Goal: Information Seeking & Learning: Check status

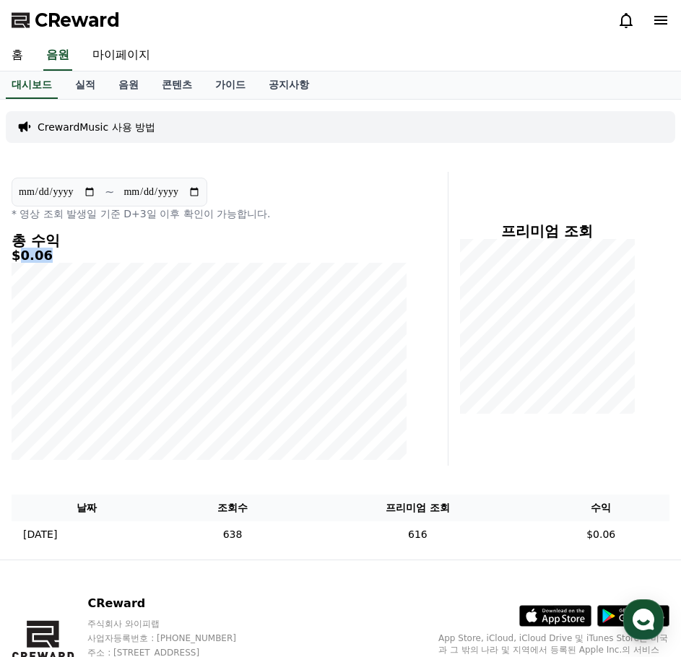
drag, startPoint x: 21, startPoint y: 255, endPoint x: 88, endPoint y: 258, distance: 67.2
click at [87, 257] on h5 "$0.06" at bounding box center [210, 255] width 396 height 14
click at [330, 48] on div "홈 음원 마이페이지" at bounding box center [340, 55] width 681 height 30
click at [124, 84] on link "음원" at bounding box center [128, 84] width 43 height 27
click at [111, 77] on link "음원" at bounding box center [128, 84] width 43 height 27
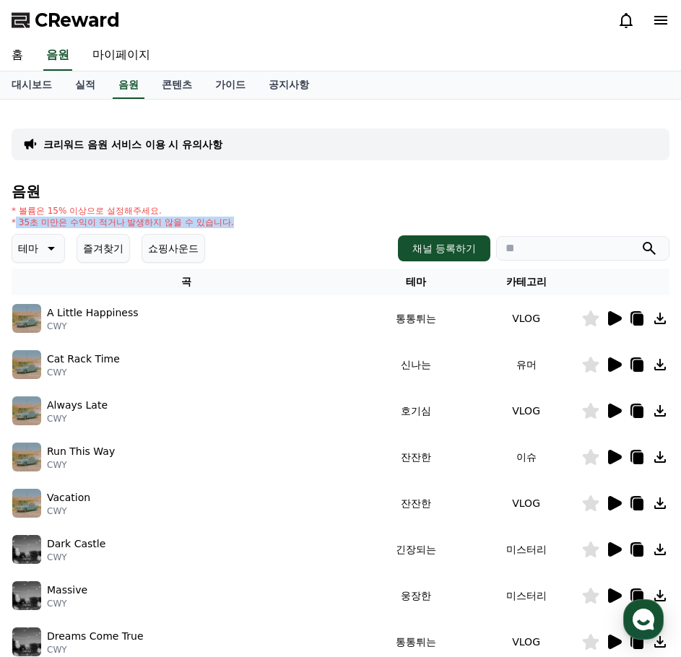
drag, startPoint x: 14, startPoint y: 223, endPoint x: 243, endPoint y: 219, distance: 228.1
click at [243, 219] on div "* 볼륨은 15% 이상으로 설정해주세요. * 35초 미만은 수익이 적거나 발생하지 않을 수 있습니다." at bounding box center [341, 216] width 658 height 23
click at [333, 206] on div "* 볼륨은 15% 이상으로 설정해주세요. * 35초 미만은 수익이 적거나 발생하지 않을 수 있습니다." at bounding box center [341, 216] width 658 height 23
click at [48, 79] on link "대시보드" at bounding box center [32, 84] width 64 height 27
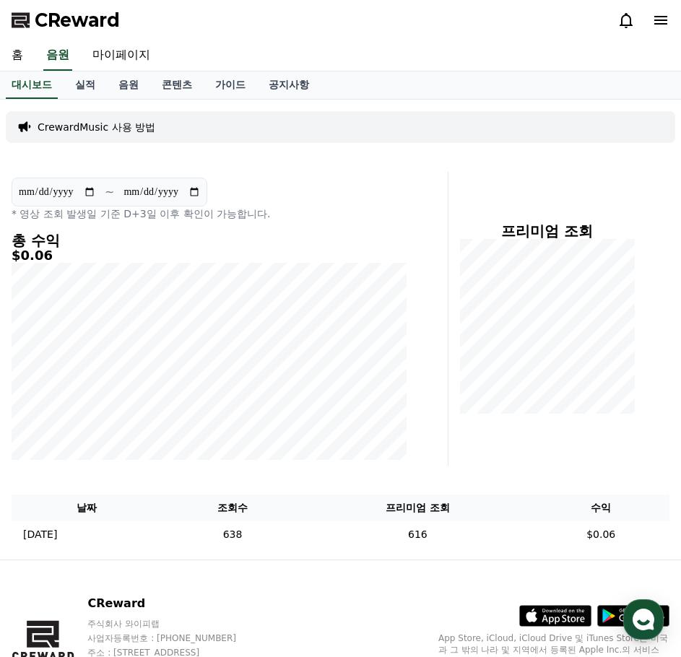
click at [273, 580] on div "CReward 주식회사 와이피랩 사업자등록번호 : [PHONE_NUMBER] 주소 : [STREET_ADDRESS] 이용약관 개인정보처리방침 …" at bounding box center [340, 649] width 681 height 179
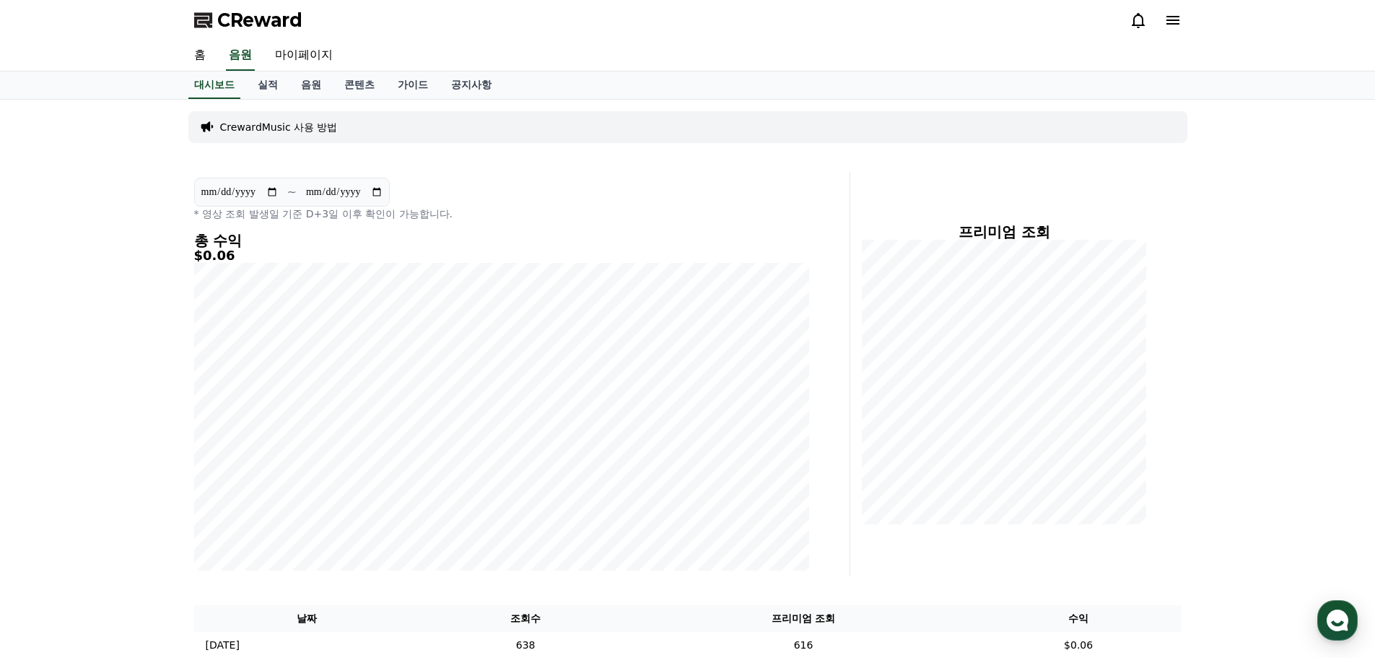
click at [279, 121] on p "CrewardMusic 사용 방법" at bounding box center [279, 127] width 118 height 14
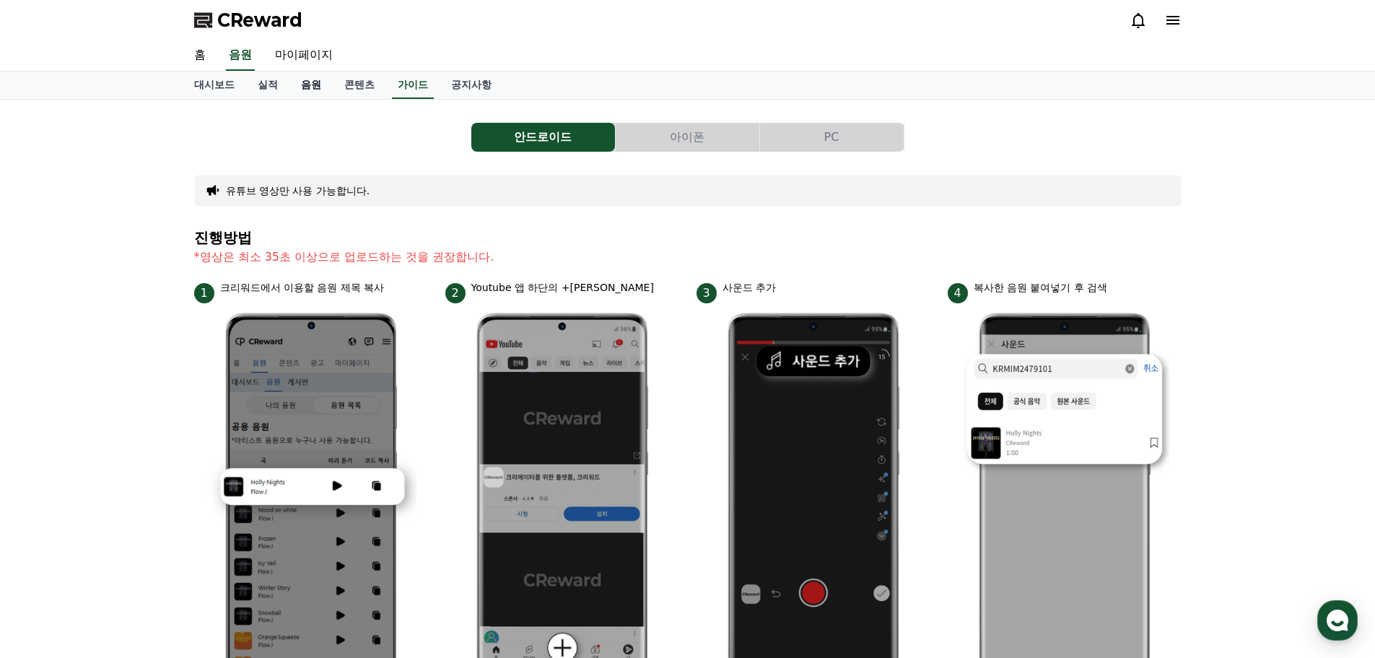
click at [301, 75] on link "음원" at bounding box center [310, 84] width 43 height 27
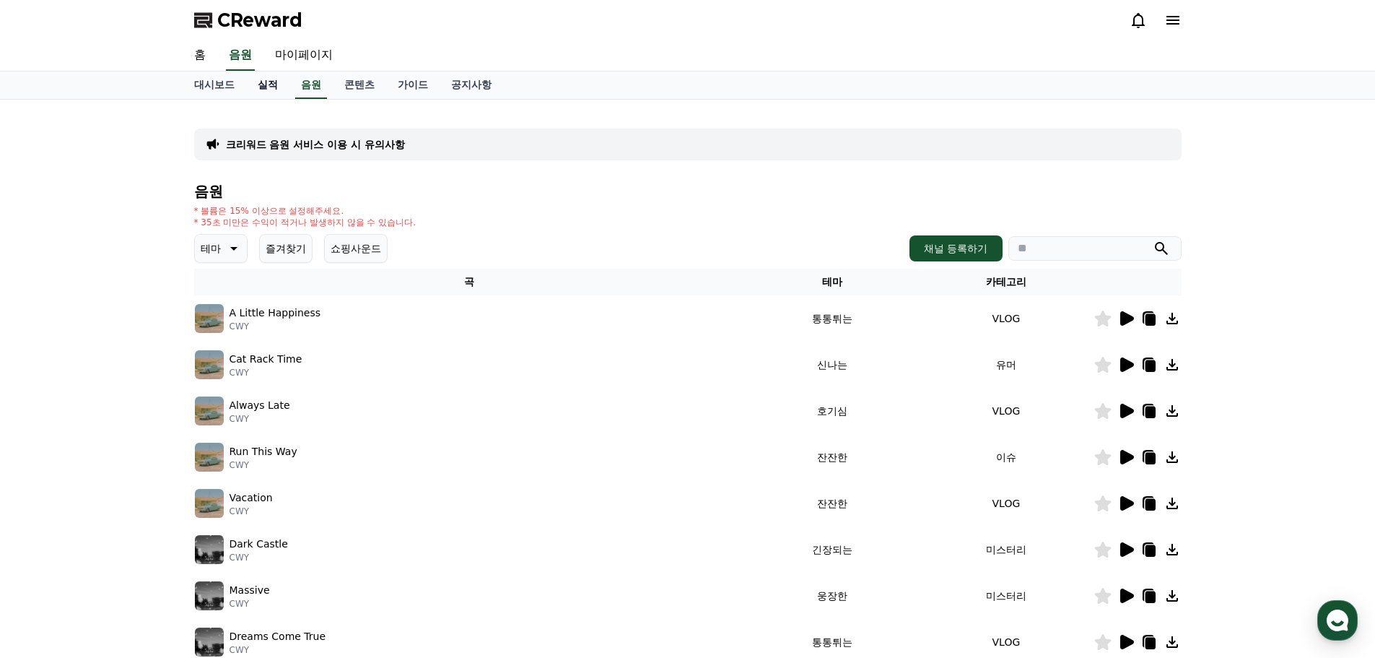
click at [263, 80] on link "실적" at bounding box center [267, 84] width 43 height 27
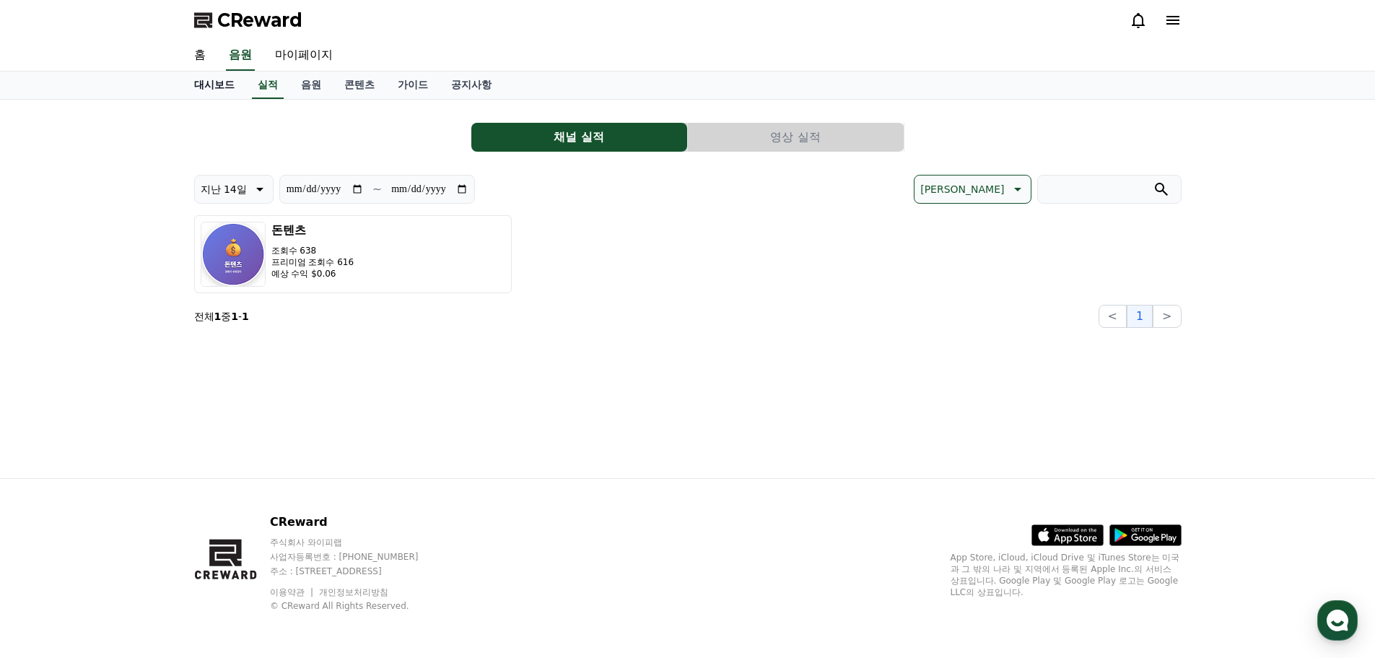
click at [196, 77] on link "대시보드" at bounding box center [215, 84] width 64 height 27
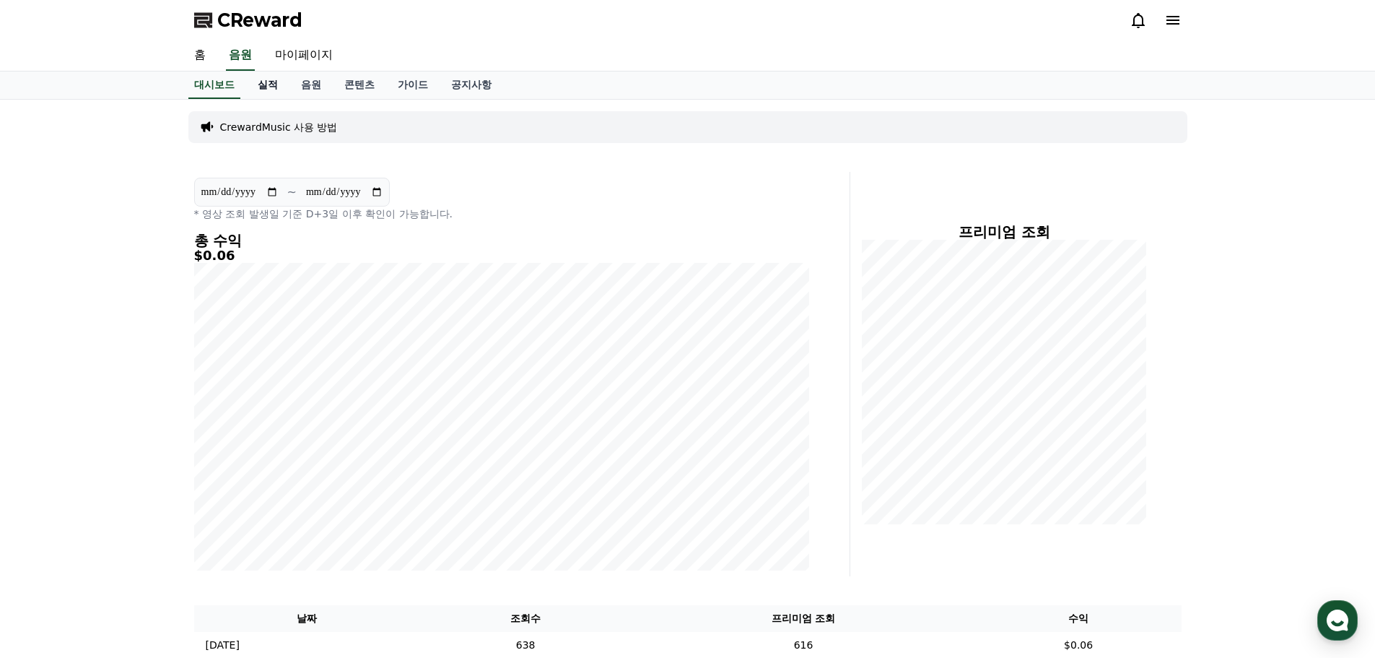
click at [269, 79] on link "실적" at bounding box center [267, 84] width 43 height 27
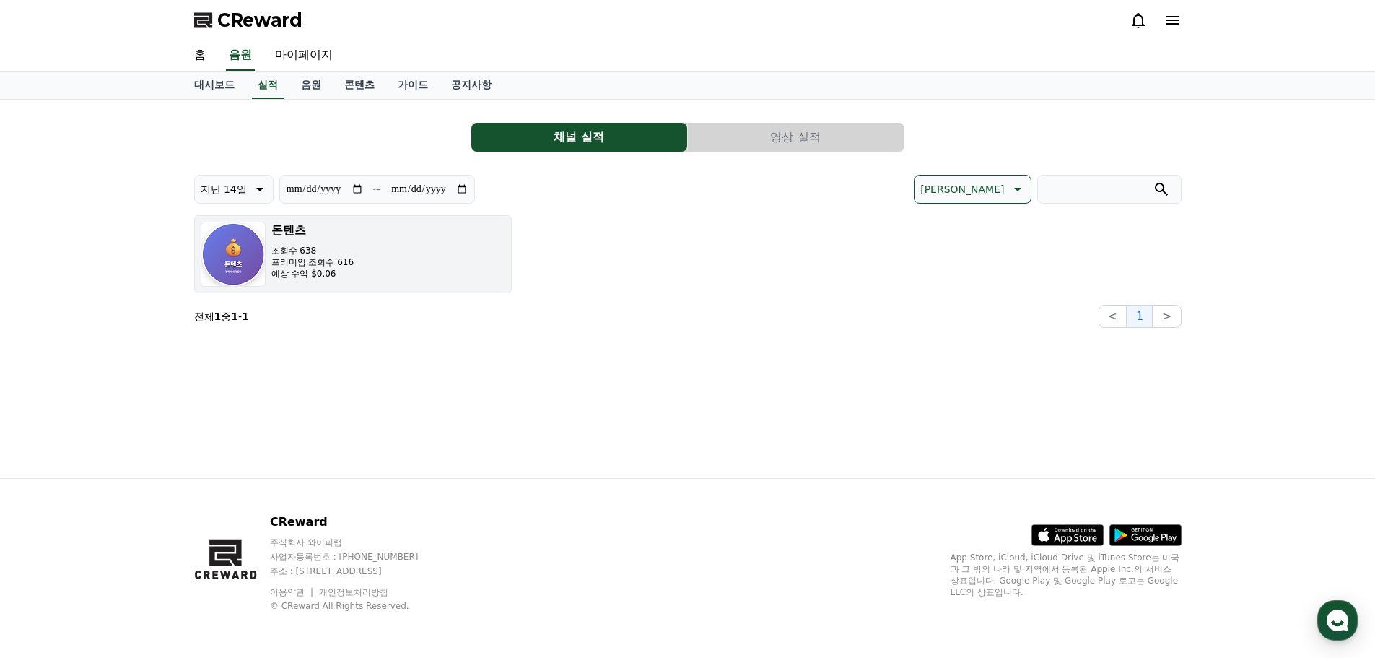
click at [320, 240] on div "돈텐츠 조회수 638 프리미엄 조회수 616 예상 수익 $0.06" at bounding box center [312, 254] width 83 height 65
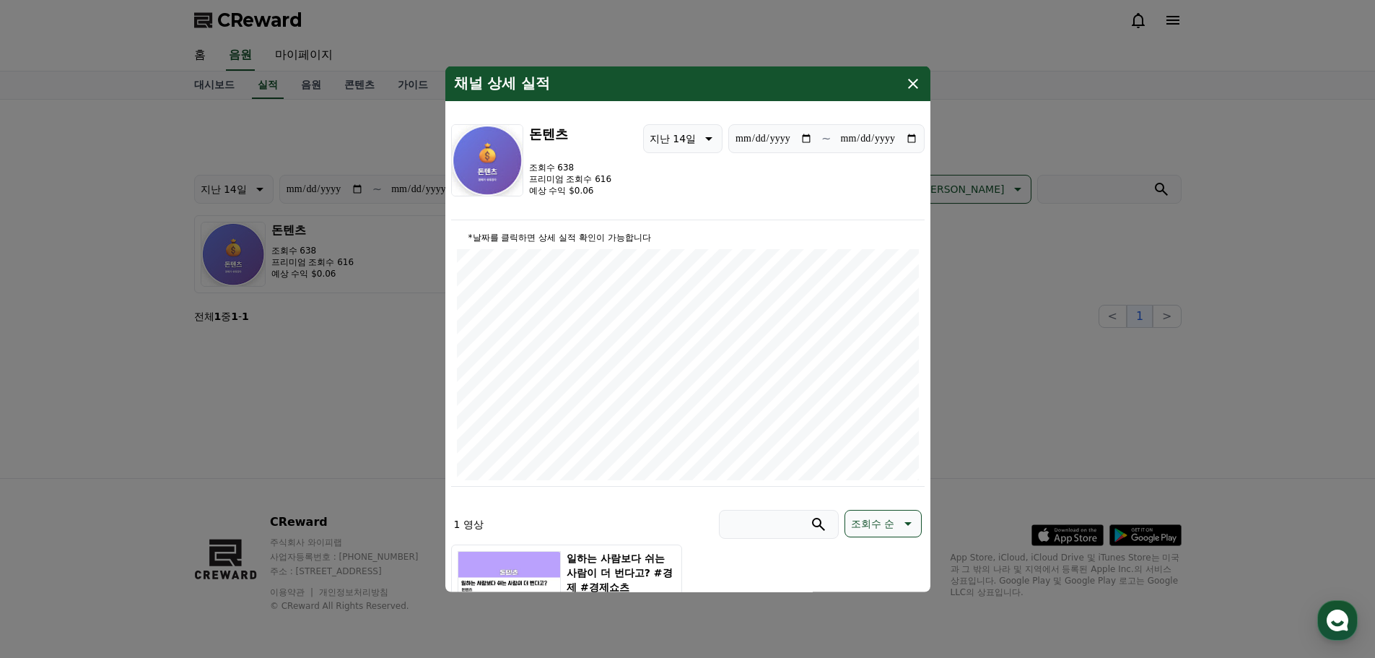
click at [913, 85] on icon "modal" at bounding box center [912, 82] width 17 height 17
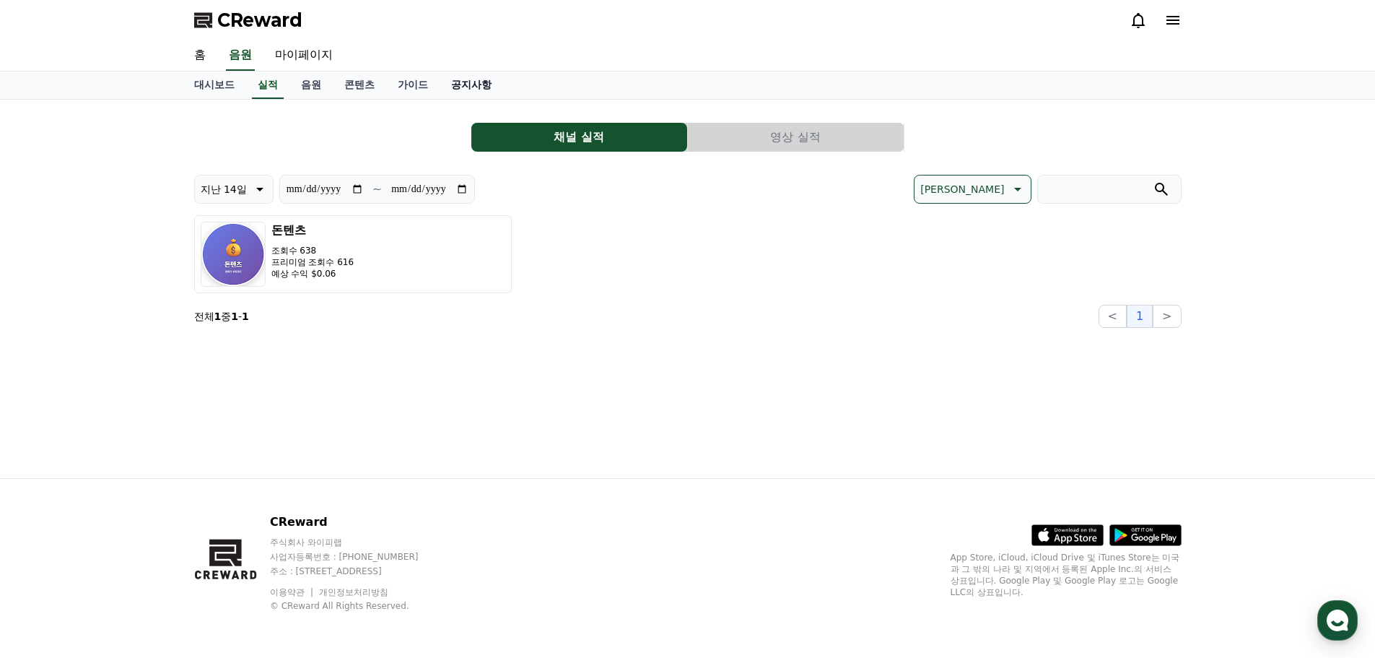
click at [462, 88] on link "공지사항" at bounding box center [472, 84] width 64 height 27
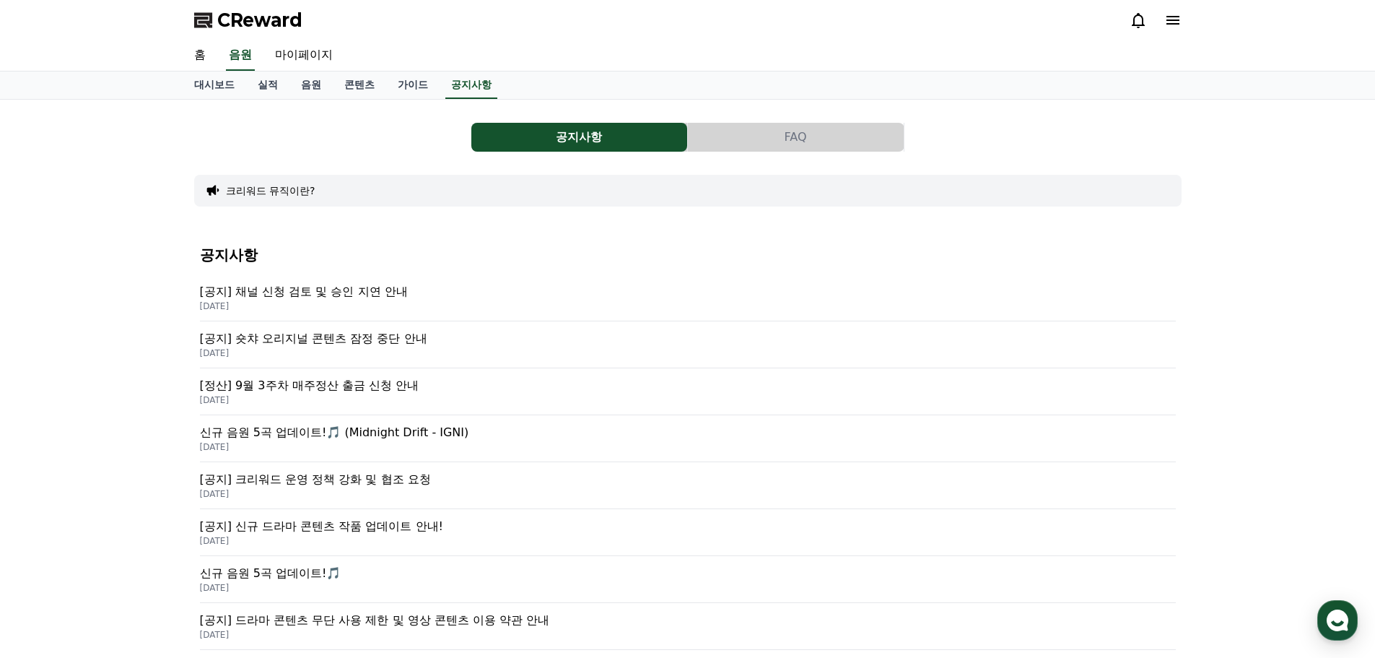
click at [291, 293] on p "[공지] 채널 신청 검토 및 승인 지연 안내" at bounding box center [688, 291] width 976 height 17
